Goal: Task Accomplishment & Management: Complete application form

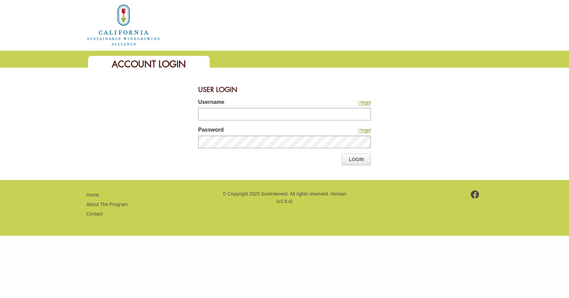
click at [416, 236] on html "Welcome to: Sustainable Winegrowing Program 4th Edition Create Account | Login …" at bounding box center [284, 118] width 569 height 236
click at [274, 115] on input "Username" at bounding box center [284, 114] width 173 height 13
type input "**********"
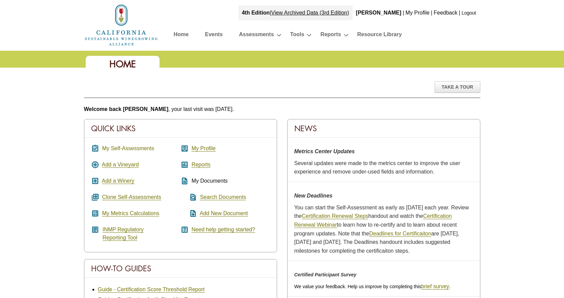
click at [138, 148] on link "My Self-Assessments" at bounding box center [128, 149] width 52 height 6
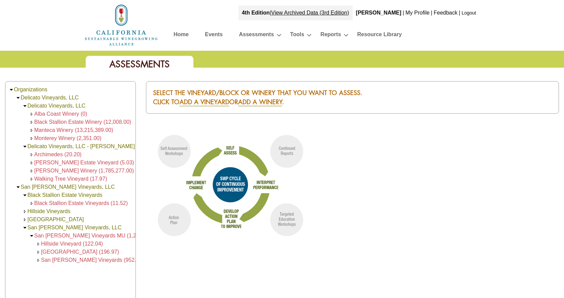
click at [42, 131] on span "Manteca Winery (13,215,389.00)" at bounding box center [73, 130] width 79 height 6
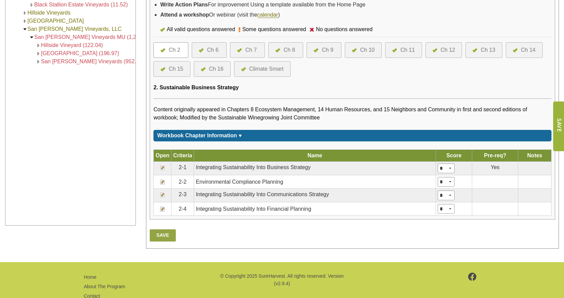
scroll to position [135, 0]
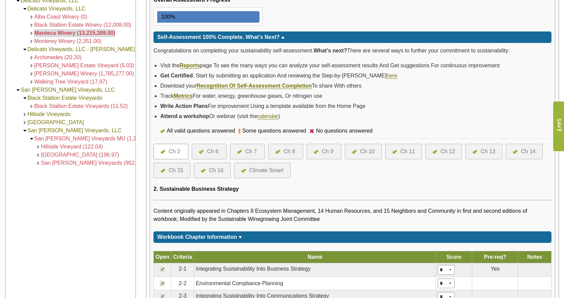
click at [31, 34] on img at bounding box center [31, 33] width 5 height 5
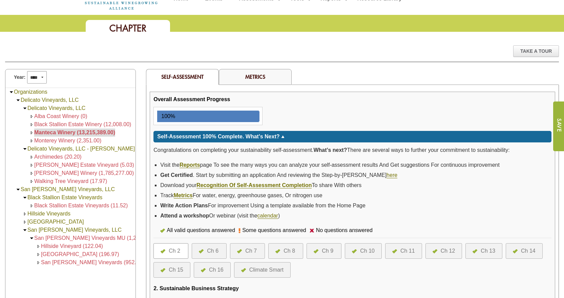
scroll to position [20, 0]
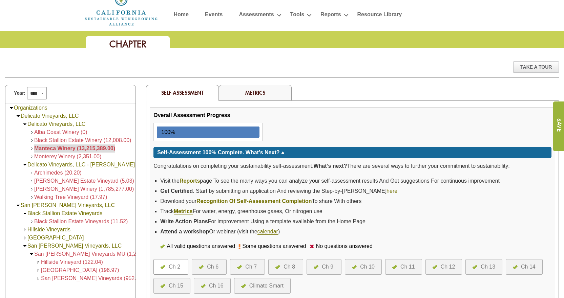
click at [189, 179] on link "Reports" at bounding box center [189, 181] width 20 height 6
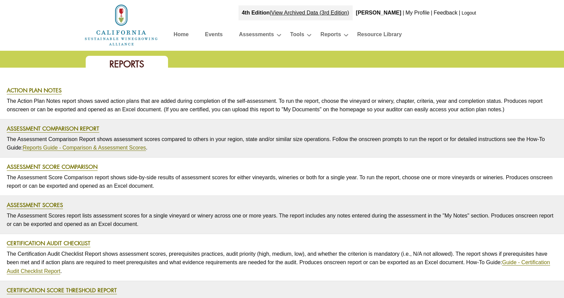
click at [418, 13] on link "My Profile" at bounding box center [417, 13] width 24 height 6
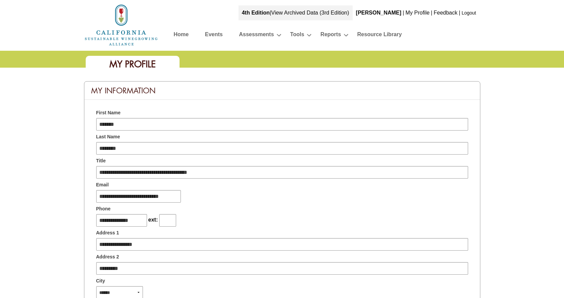
click at [349, 12] on link "View Archived Data (3rd Edition)" at bounding box center [310, 13] width 78 height 6
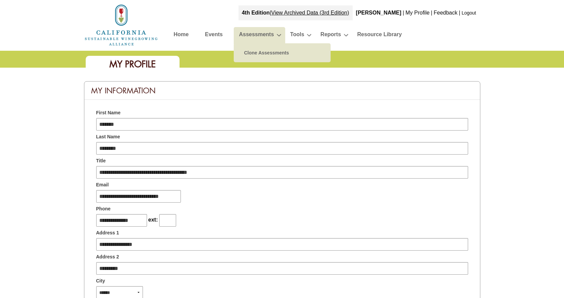
click at [254, 35] on link "Assessments" at bounding box center [256, 36] width 35 height 12
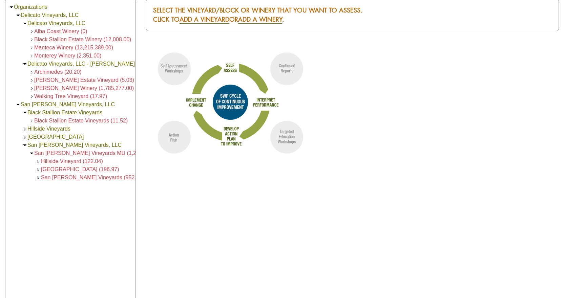
scroll to position [68, 0]
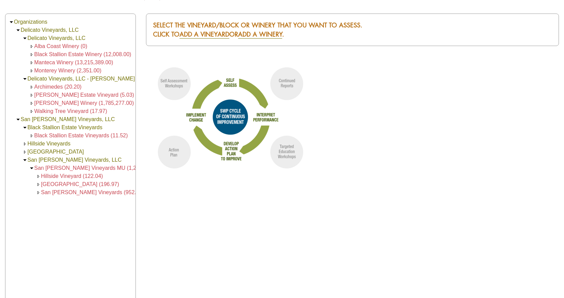
click at [62, 63] on span "Manteca Winery (13,215,389.00)" at bounding box center [73, 63] width 79 height 6
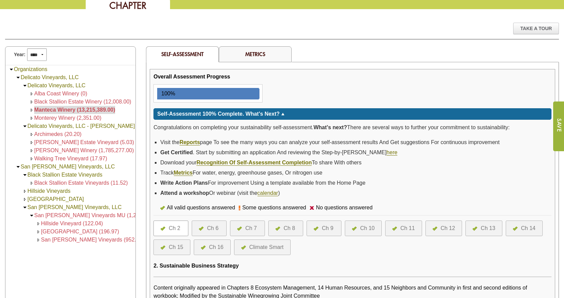
scroll to position [68, 0]
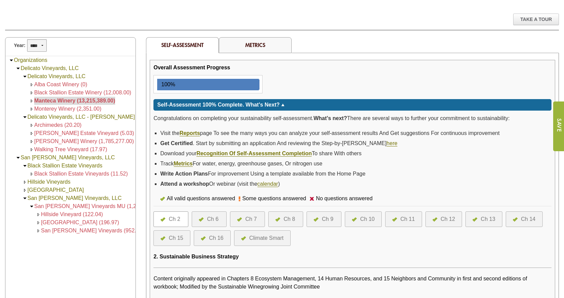
click at [37, 45] on select "**** **** **** **** **** **** **** **** **** **** **** **** **** ****" at bounding box center [37, 45] width 20 height 13
select select "****"
click at [27, 39] on select "**** **** **** **** **** **** **** **** **** **** **** **** **** ****" at bounding box center [37, 45] width 20 height 13
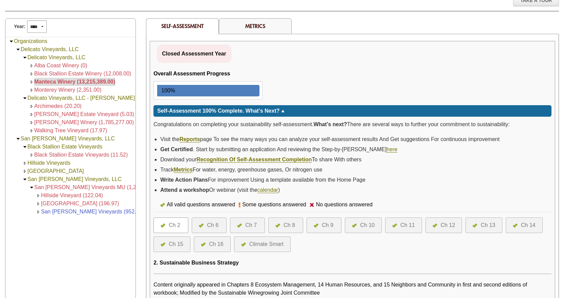
scroll to position [102, 0]
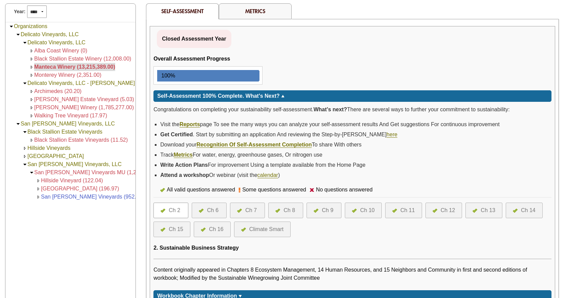
click at [244, 12] on div "Metrics" at bounding box center [255, 11] width 73 height 16
click at [263, 8] on link "Metrics" at bounding box center [255, 10] width 20 height 7
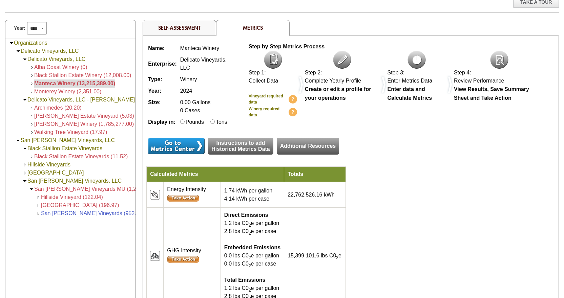
scroll to position [102, 0]
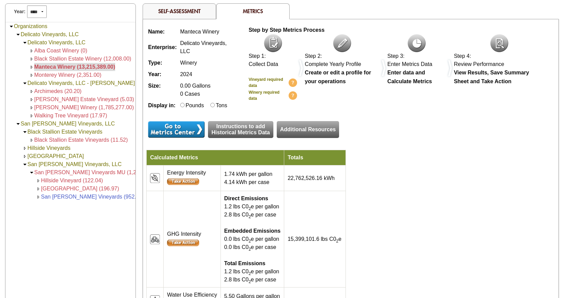
drag, startPoint x: 537, startPoint y: 197, endPoint x: 514, endPoint y: 190, distance: 24.1
click at [520, 191] on div "Name: Manteca Winery Enterprise: Delicato Vineyards, LLC Type: Winery Year: 202…" at bounding box center [350, 169] width 409 height 287
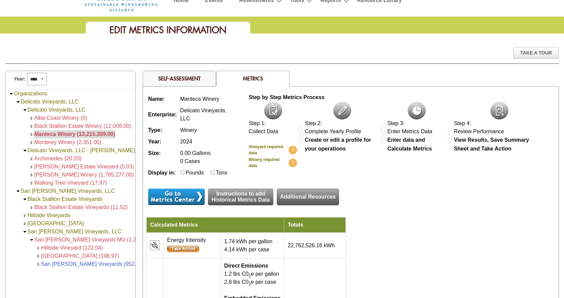
scroll to position [34, 0]
click at [193, 76] on link "Self-Assessment" at bounding box center [179, 78] width 42 height 7
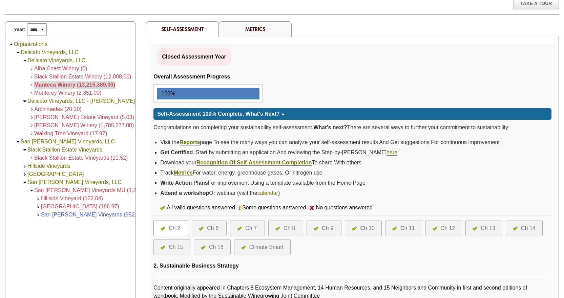
scroll to position [95, 0]
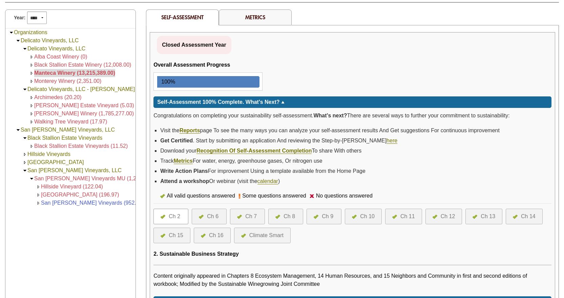
click at [213, 216] on div "Ch 6" at bounding box center [213, 217] width 12 height 8
